Goal: Task Accomplishment & Management: Use online tool/utility

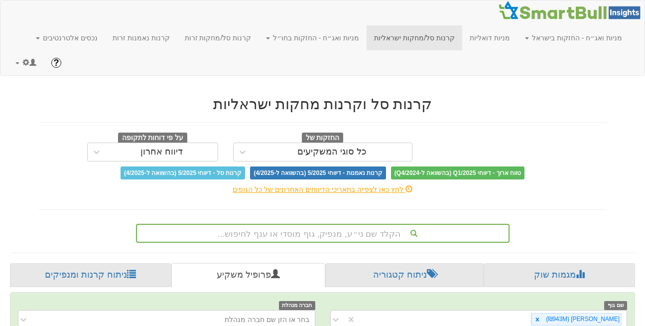
scroll to position [411, 0]
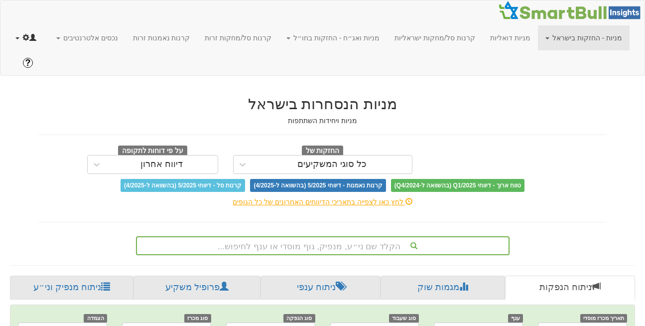
click at [17, 40] on link at bounding box center [26, 37] width 36 height 25
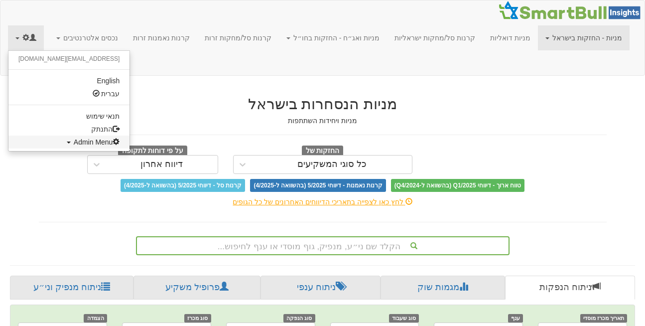
click at [74, 142] on span "Admin Menu" at bounding box center [97, 142] width 46 height 8
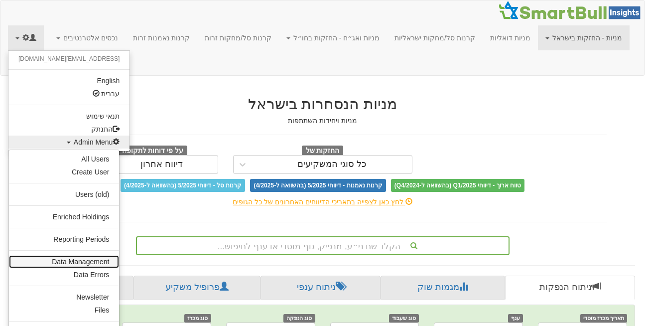
click at [66, 259] on link "Data Management" at bounding box center [64, 261] width 110 height 13
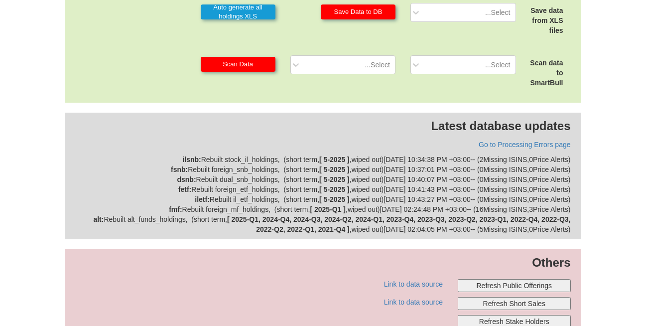
scroll to position [364, 0]
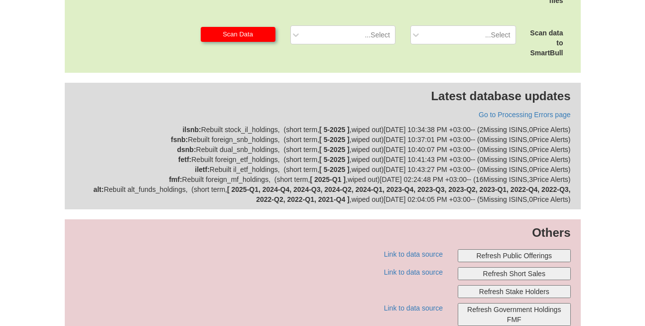
click at [535, 285] on button "Refresh Stake Holders" at bounding box center [514, 291] width 113 height 13
